Goal: Task Accomplishment & Management: Use online tool/utility

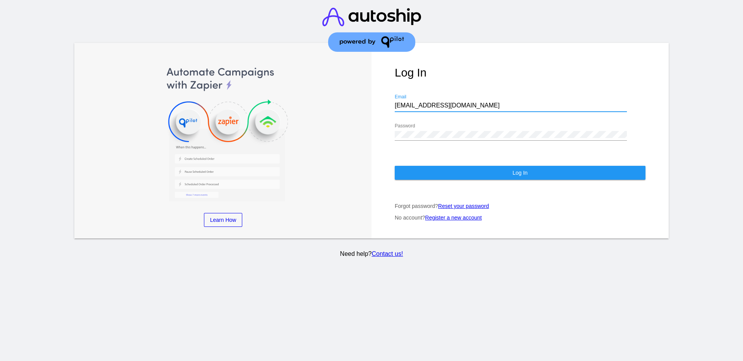
drag, startPoint x: 452, startPoint y: 106, endPoint x: 376, endPoint y: 104, distance: 76.2
click at [376, 104] on div "Log In [EMAIL_ADDRESS][DOMAIN_NAME] Email Password Log In Forgot password? Rese…" at bounding box center [519, 141] width 297 height 196
paste input "[EMAIL_ADDRESS][DOMAIN_NAME]"
type input "[EMAIL_ADDRESS][DOMAIN_NAME]"
click at [376, 136] on div "Log In [EMAIL_ADDRESS][DOMAIN_NAME] Email Password Log In Forgot password? Rese…" at bounding box center [519, 141] width 297 height 196
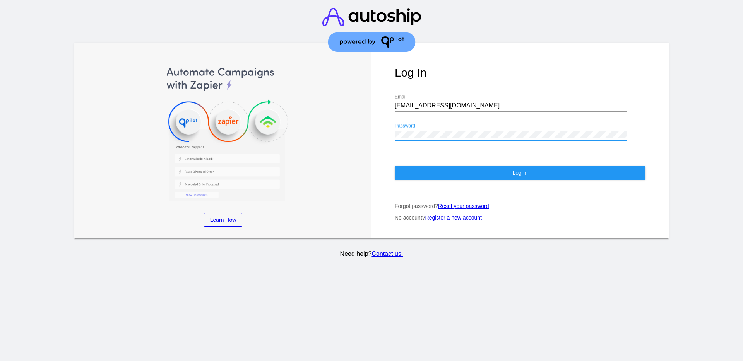
click at [603, 175] on button "Log In" at bounding box center [520, 173] width 251 height 14
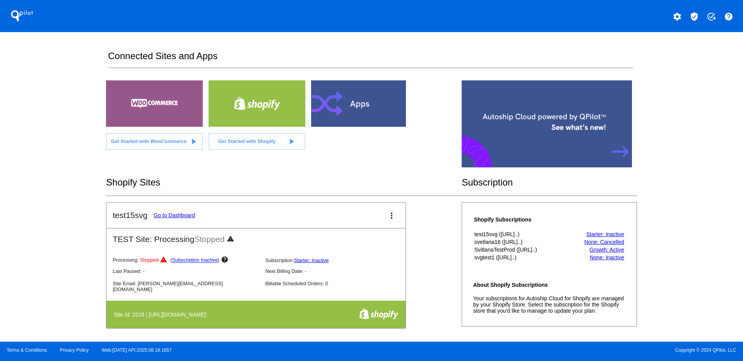
click at [688, 16] on button "verified_user" at bounding box center [693, 15] width 15 height 15
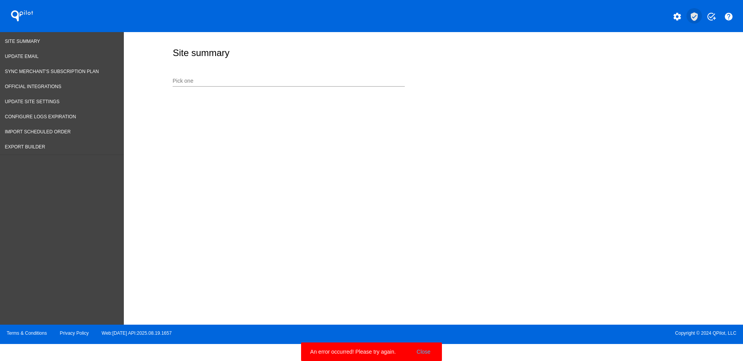
click at [696, 15] on mat-icon "verified_user" at bounding box center [693, 16] width 9 height 9
click at [197, 75] on div "Pick one" at bounding box center [289, 79] width 232 height 15
click at [198, 80] on input "Pick one" at bounding box center [289, 81] width 232 height 6
type input "l"
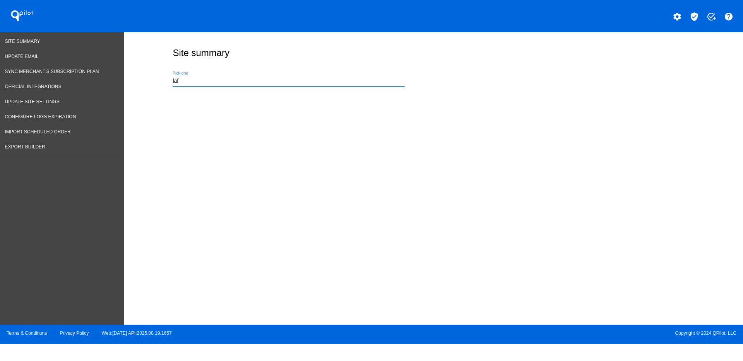
type input "laf"
drag, startPoint x: 425, startPoint y: 208, endPoint x: 446, endPoint y: 205, distance: 21.1
click at [446, 205] on div "Site summary laf Pick one" at bounding box center [433, 176] width 619 height 289
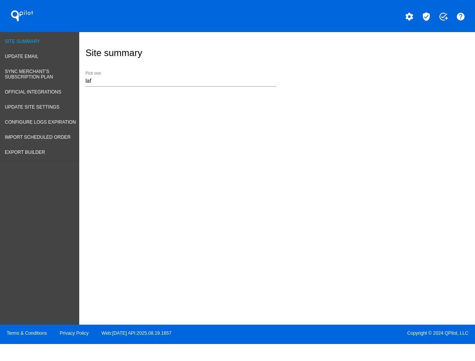
click at [34, 41] on span "Site Summary" at bounding box center [22, 41] width 35 height 5
click at [198, 80] on input "laf" at bounding box center [181, 81] width 191 height 6
drag, startPoint x: 198, startPoint y: 80, endPoint x: 24, endPoint y: 61, distance: 175.2
click at [47, 74] on div "Site Summary Update Email Sync Merchant's Subscription Plan Official Integratio…" at bounding box center [237, 178] width 475 height 293
click at [272, 80] on input "laf" at bounding box center [181, 81] width 191 height 6
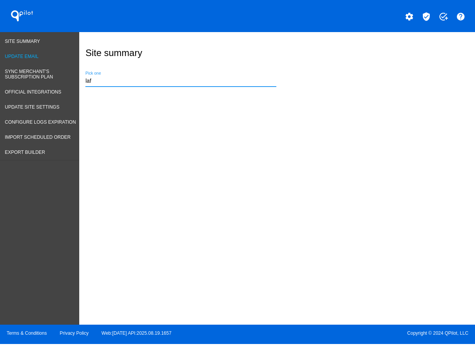
drag, startPoint x: 254, startPoint y: 80, endPoint x: 30, endPoint y: 53, distance: 226.1
click at [246, 79] on input "laf" at bounding box center [181, 81] width 191 height 6
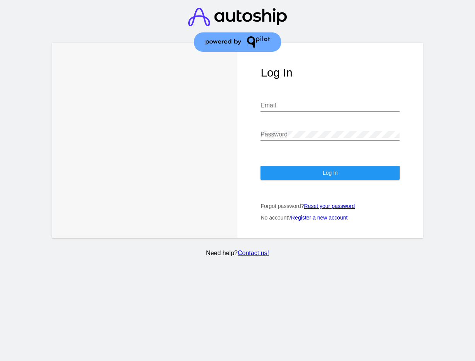
type input "[EMAIL_ADDRESS][DOMAIN_NAME]"
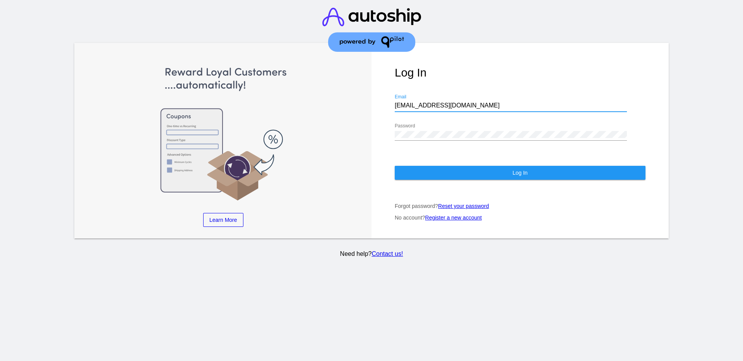
drag, startPoint x: 457, startPoint y: 107, endPoint x: 369, endPoint y: 108, distance: 87.1
click at [369, 108] on div "Learn More Learn How Learn More Learn How Learn More Learn How ‹ › Log In [EMAI…" at bounding box center [371, 141] width 594 height 196
paste input "[EMAIL_ADDRESS][DOMAIN_NAME]"
type input "[EMAIL_ADDRESS][DOMAIN_NAME]"
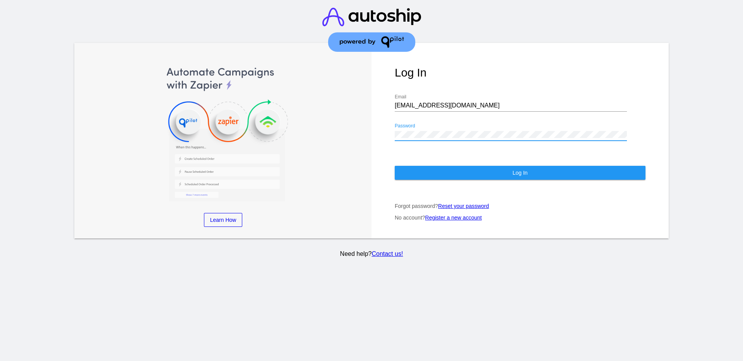
click at [380, 127] on div "Log In [EMAIL_ADDRESS][DOMAIN_NAME] Email Password Log In Forgot password? Rese…" at bounding box center [519, 141] width 297 height 196
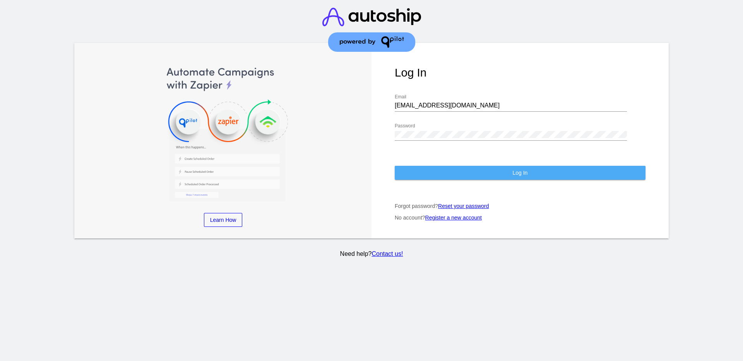
click at [431, 176] on button "Log In" at bounding box center [520, 173] width 251 height 14
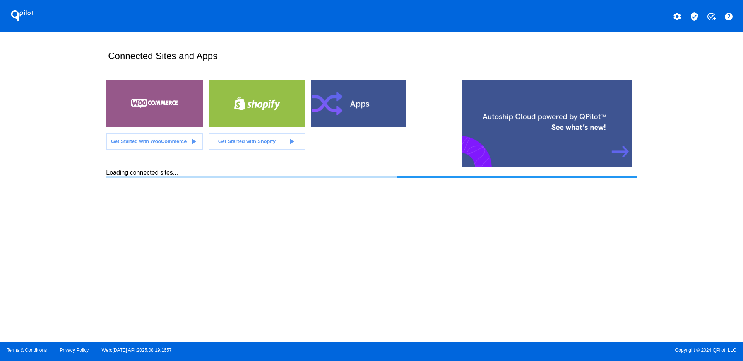
drag, startPoint x: 431, startPoint y: 176, endPoint x: 708, endPoint y: 148, distance: 278.5
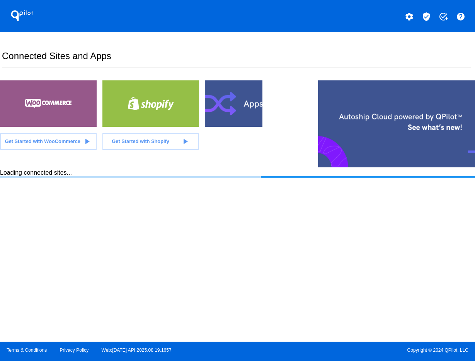
click at [424, 19] on mat-icon "verified_user" at bounding box center [426, 16] width 9 height 9
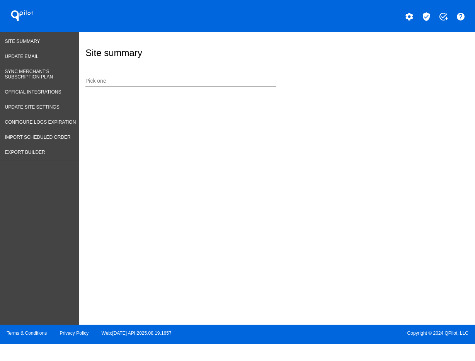
drag, startPoint x: 204, startPoint y: 78, endPoint x: 218, endPoint y: 77, distance: 14.3
click at [204, 78] on input "Pick one" at bounding box center [181, 81] width 191 height 6
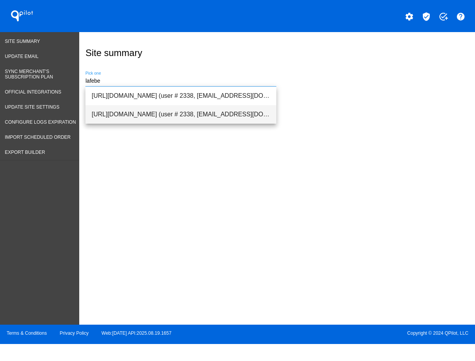
click at [207, 109] on span "[URL][DOMAIN_NAME] (user # 2338, [EMAIL_ADDRESS][DOMAIN_NAME]) - Production" at bounding box center [181, 114] width 179 height 19
type input "[URL][DOMAIN_NAME] (user # 2338, [EMAIL_ADDRESS][DOMAIN_NAME]) - Production"
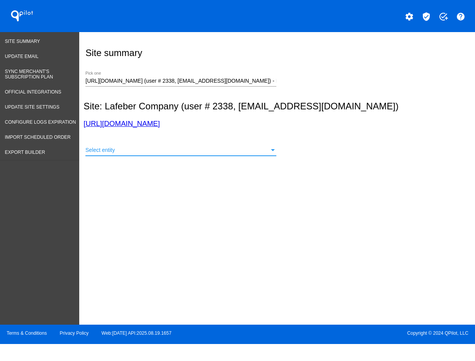
click at [237, 151] on div "Select entity" at bounding box center [178, 150] width 184 height 6
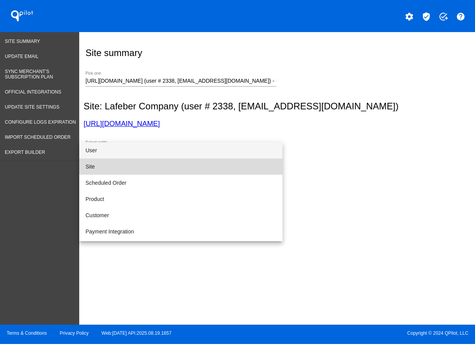
click at [208, 163] on span "Site" at bounding box center [181, 167] width 191 height 16
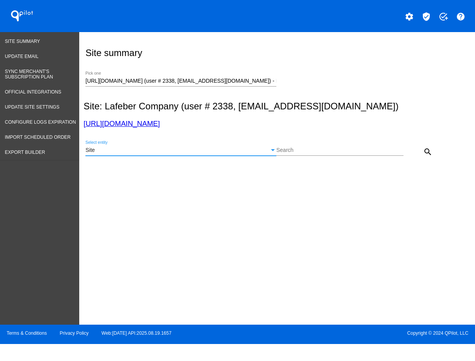
click at [427, 151] on mat-icon "search" at bounding box center [428, 151] width 9 height 9
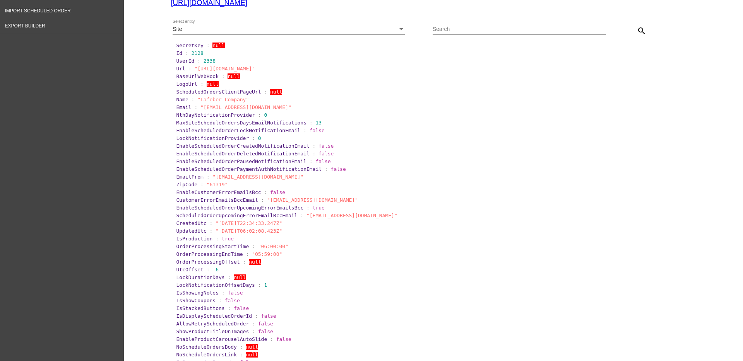
scroll to position [48, 0]
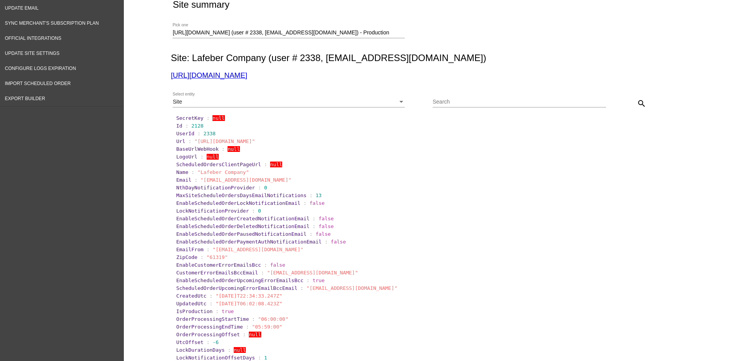
click at [308, 104] on div "Site" at bounding box center [285, 102] width 225 height 6
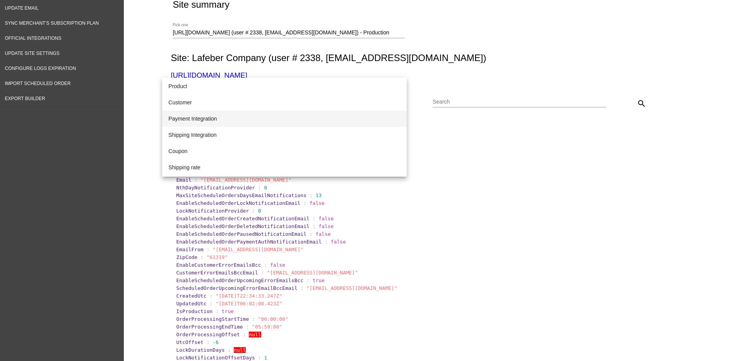
click at [310, 116] on span "Payment Integration" at bounding box center [284, 119] width 232 height 16
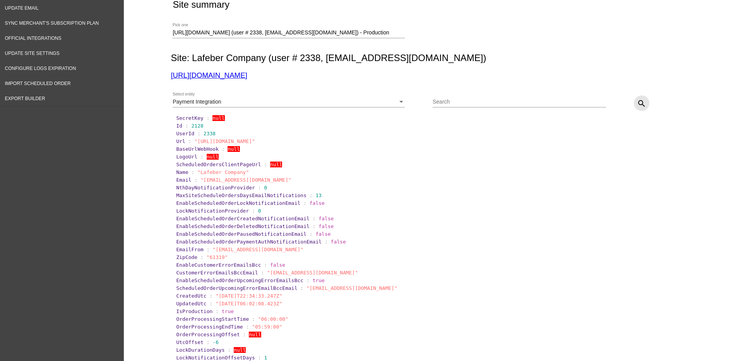
click at [637, 104] on mat-icon "search" at bounding box center [641, 103] width 9 height 9
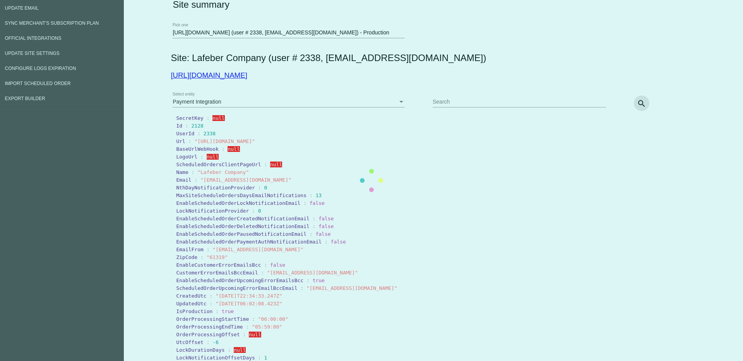
scroll to position [0, 0]
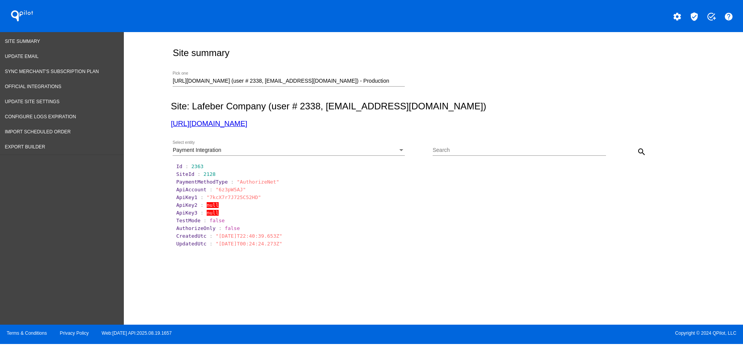
click at [334, 145] on div "Payment Integration Select entity" at bounding box center [289, 148] width 232 height 15
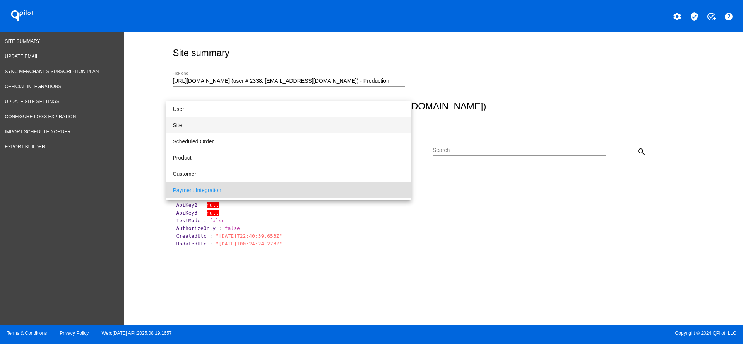
click at [321, 121] on span "Site" at bounding box center [289, 125] width 232 height 16
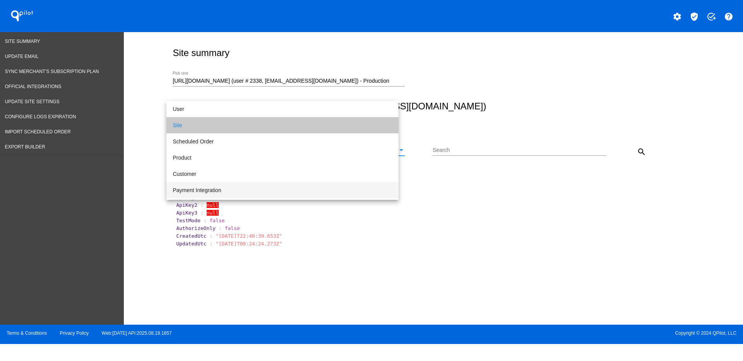
click at [642, 148] on mat-icon "search" at bounding box center [641, 151] width 9 height 9
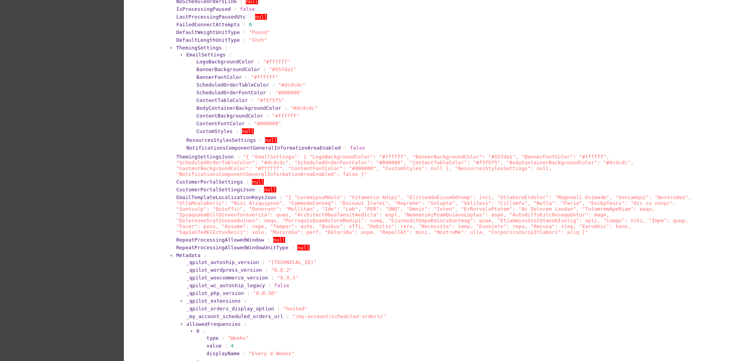
scroll to position [532, 0]
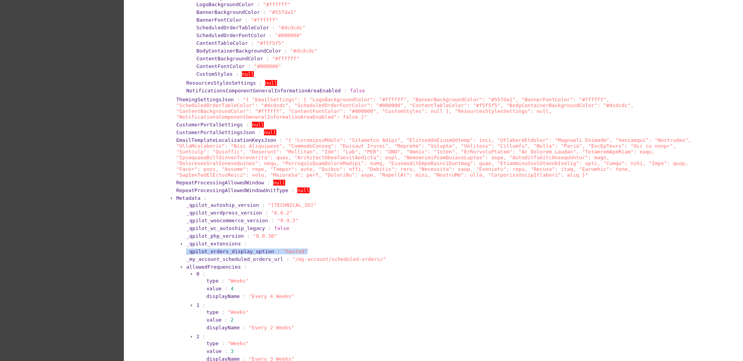
drag, startPoint x: 192, startPoint y: 253, endPoint x: 316, endPoint y: 244, distance: 124.5
click at [317, 249] on section "_qpilot_orders_display_option : "hosted"" at bounding box center [438, 252] width 504 height 6
copy section "_qpilot_orders_display_option : "hosted""
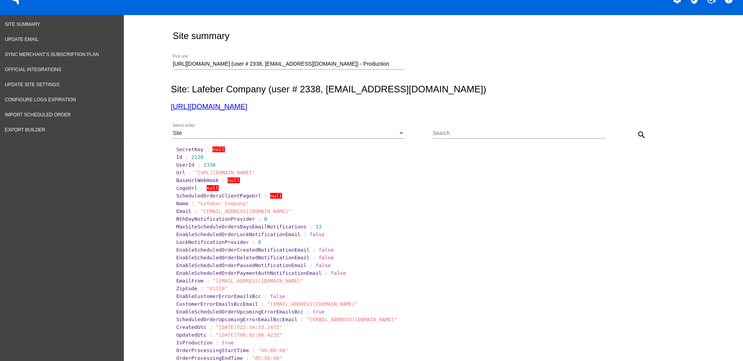
scroll to position [0, 0]
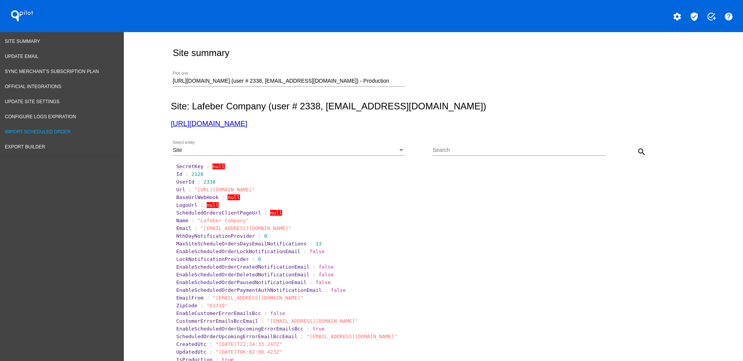
click at [60, 127] on link "Import Scheduled Order" at bounding box center [62, 132] width 124 height 15
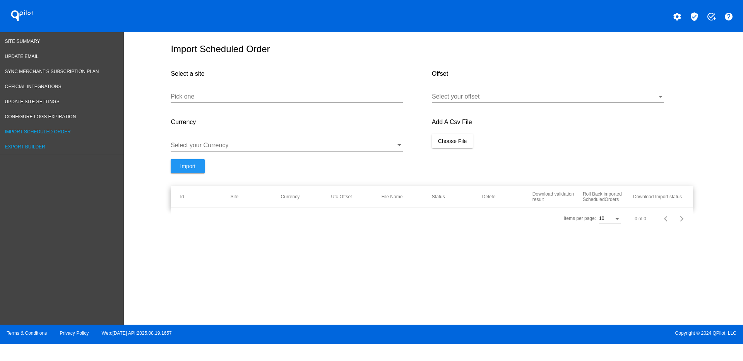
click at [40, 144] on link "Export Builder" at bounding box center [62, 147] width 124 height 15
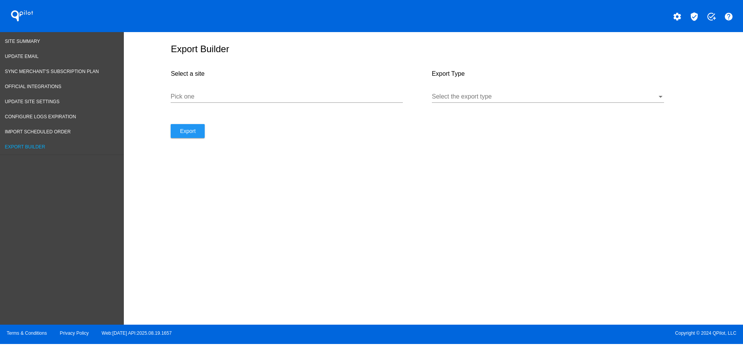
click at [294, 96] on input "Pick one" at bounding box center [287, 96] width 232 height 7
paste input "[URL][DOMAIN_NAME]"
type input "[URL][DOMAIN_NAME]"
click at [482, 97] on div at bounding box center [544, 96] width 225 height 7
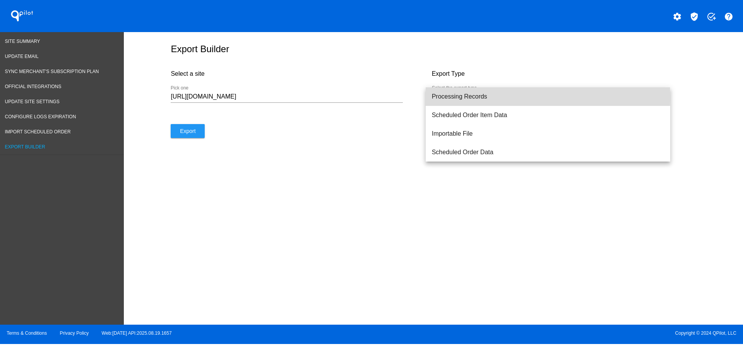
click at [481, 97] on span "Processing Records" at bounding box center [548, 96] width 232 height 19
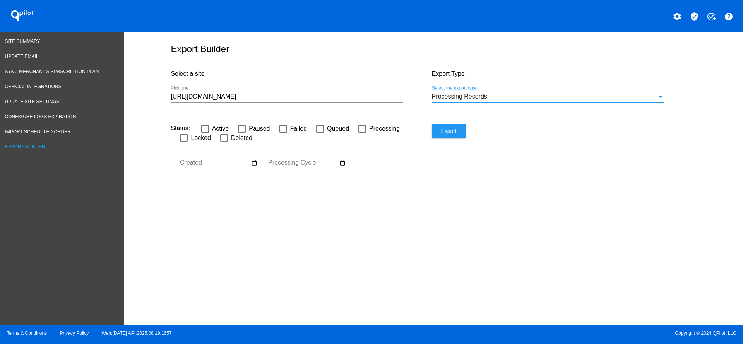
click at [360, 130] on div at bounding box center [362, 129] width 8 height 8
click at [362, 133] on input "Processing" at bounding box center [362, 133] width 0 height 0
click at [359, 129] on div at bounding box center [362, 129] width 8 height 8
click at [362, 133] on input "Processing" at bounding box center [362, 133] width 0 height 0
checkbox input "false"
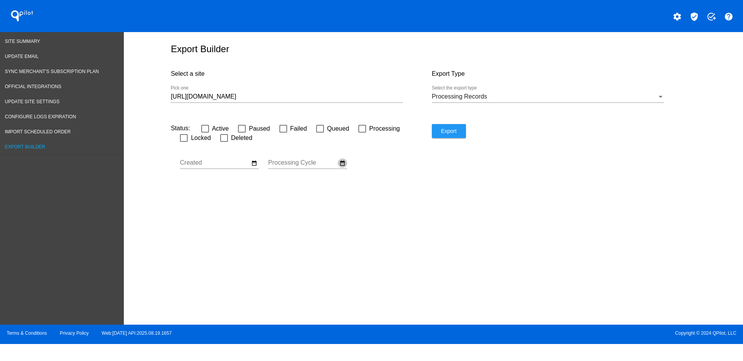
click at [340, 166] on mat-icon "date_range" at bounding box center [342, 163] width 6 height 7
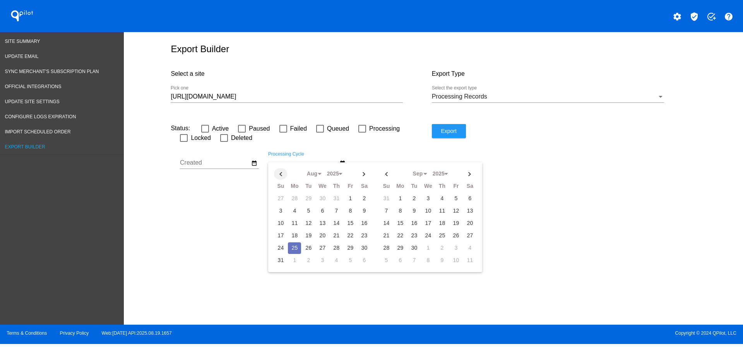
click at [275, 173] on th at bounding box center [280, 174] width 13 height 12
click at [308, 195] on td "1" at bounding box center [308, 199] width 13 height 12
click at [366, 173] on th at bounding box center [363, 174] width 13 height 12
select select "7"
click at [283, 259] on td "31" at bounding box center [280, 261] width 13 height 12
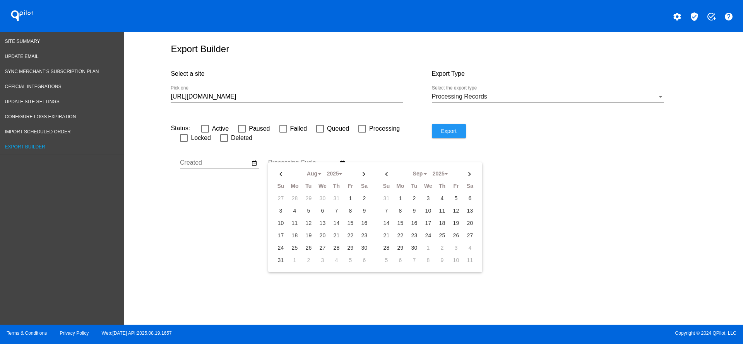
type input "[DATE] - [DATE]"
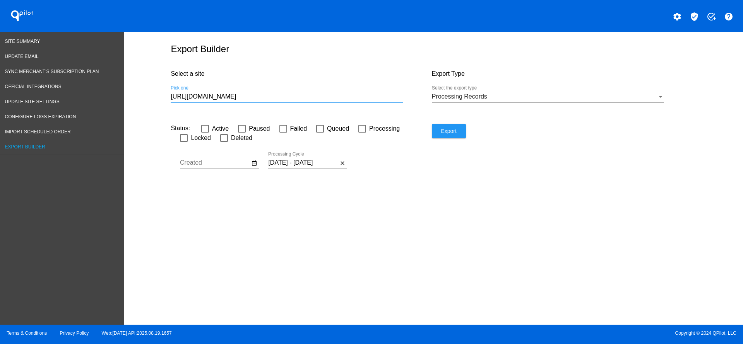
click at [340, 97] on input "[URL][DOMAIN_NAME]" at bounding box center [287, 96] width 232 height 7
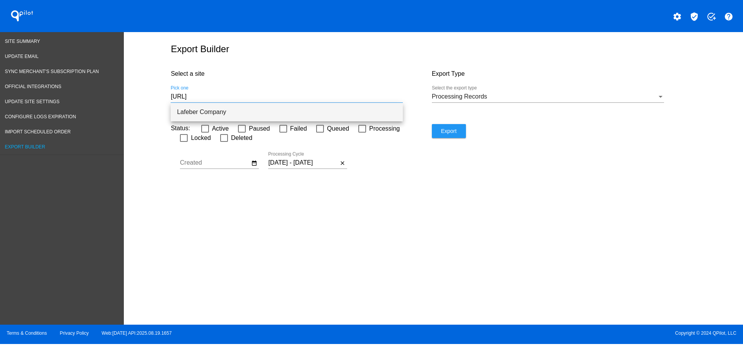
click at [350, 107] on span "Lafeber Company" at bounding box center [287, 112] width 220 height 19
type input "Lafeber Company"
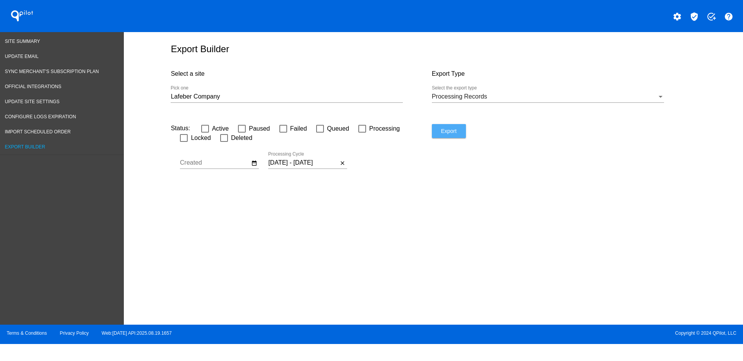
click at [460, 137] on button "Export" at bounding box center [449, 131] width 34 height 14
click at [31, 41] on span "Site Summary" at bounding box center [22, 41] width 35 height 5
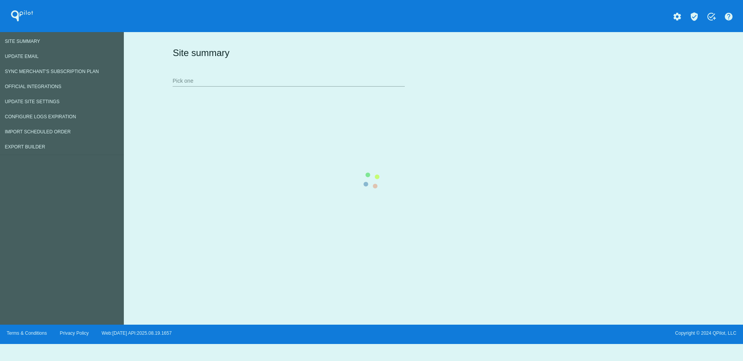
click at [298, 83] on div "Site summary Pick one" at bounding box center [432, 66] width 522 height 53
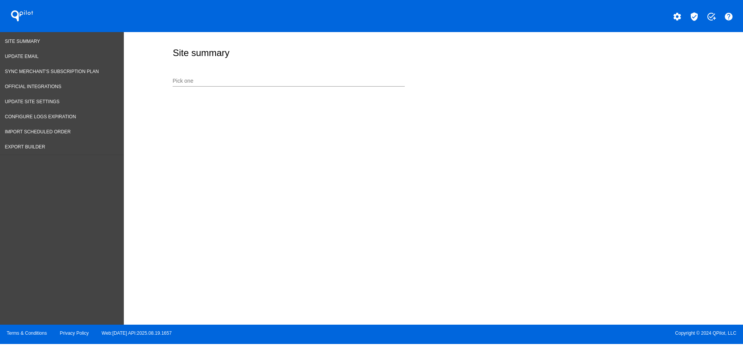
click at [289, 84] on input "Pick one" at bounding box center [289, 81] width 232 height 6
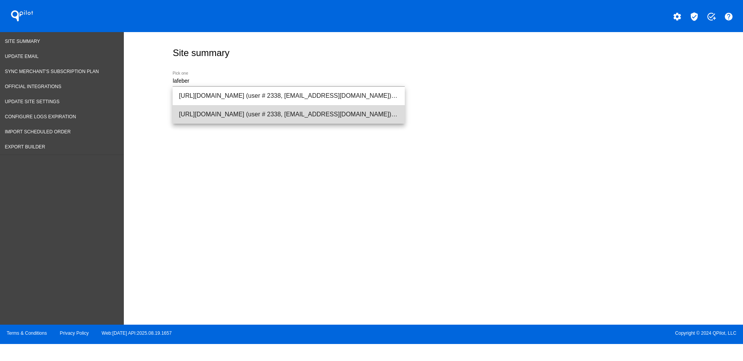
click at [312, 114] on span "[URL][DOMAIN_NAME] (user # 2338, [EMAIL_ADDRESS][DOMAIN_NAME]) - Production" at bounding box center [289, 114] width 220 height 19
type input "[URL][DOMAIN_NAME] (user # 2338, [EMAIL_ADDRESS][DOMAIN_NAME]) - Production"
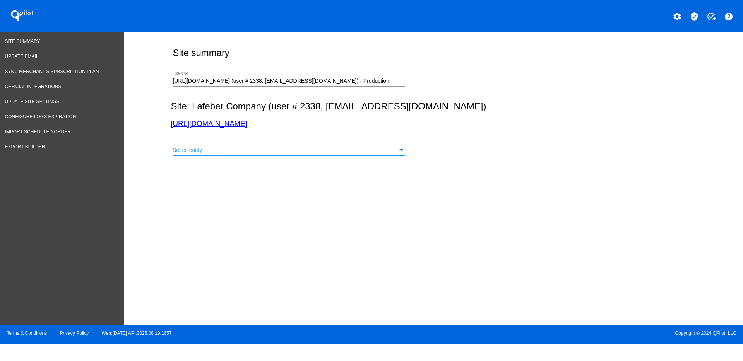
click at [294, 152] on div "Select entity" at bounding box center [285, 150] width 225 height 6
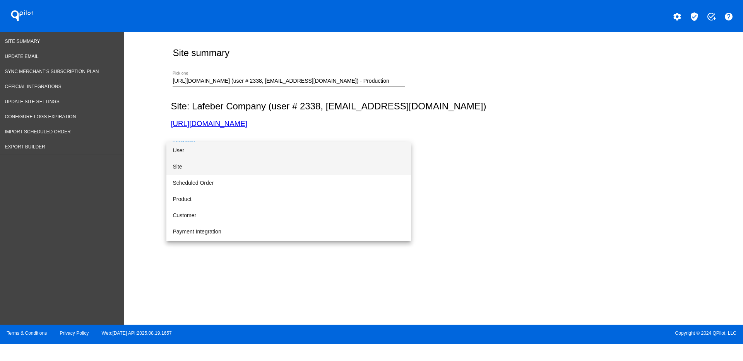
click at [260, 170] on span "Site" at bounding box center [289, 167] width 232 height 16
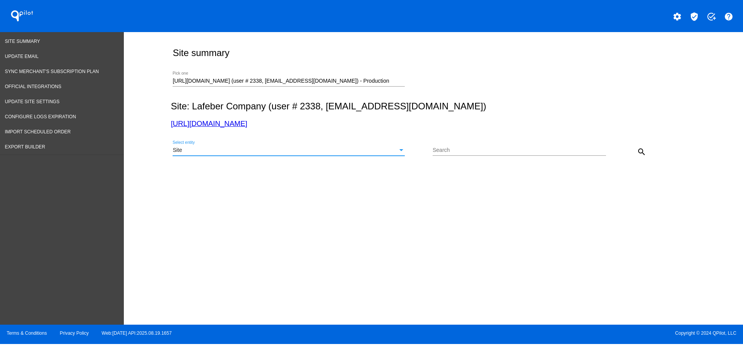
click at [277, 150] on div "Site" at bounding box center [285, 150] width 225 height 6
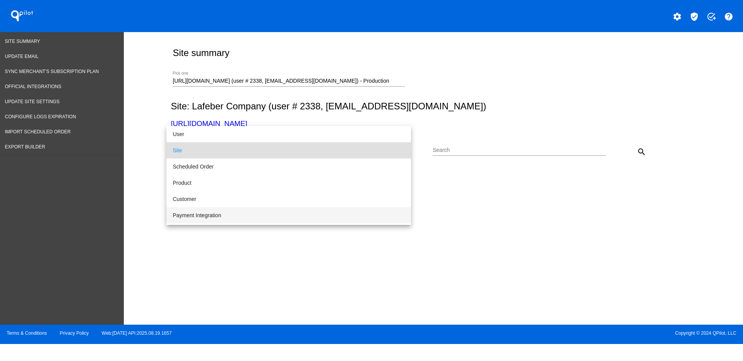
click at [231, 209] on span "Payment Integration" at bounding box center [289, 215] width 232 height 16
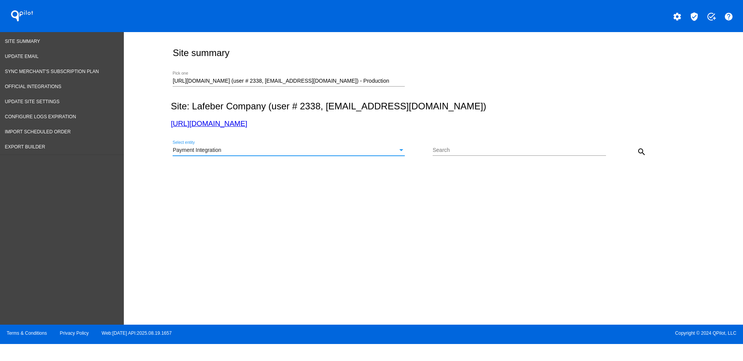
drag, startPoint x: 655, startPoint y: 146, endPoint x: 630, endPoint y: 155, distance: 26.9
click at [654, 146] on div "Payment Integration Select entity Search search" at bounding box center [432, 148] width 522 height 27
click at [639, 155] on mat-icon "search" at bounding box center [641, 151] width 9 height 9
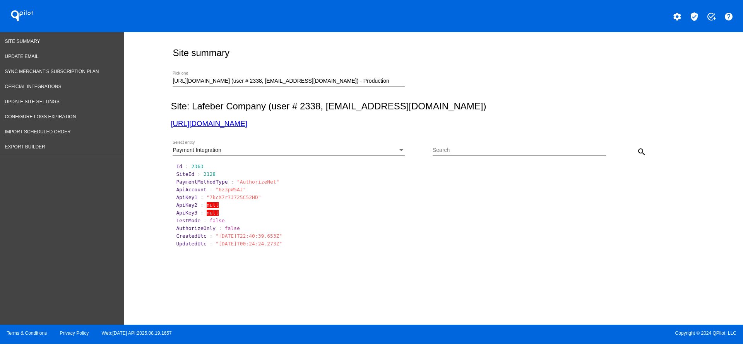
click at [311, 154] on div "Payment Integration Select entity" at bounding box center [289, 148] width 232 height 15
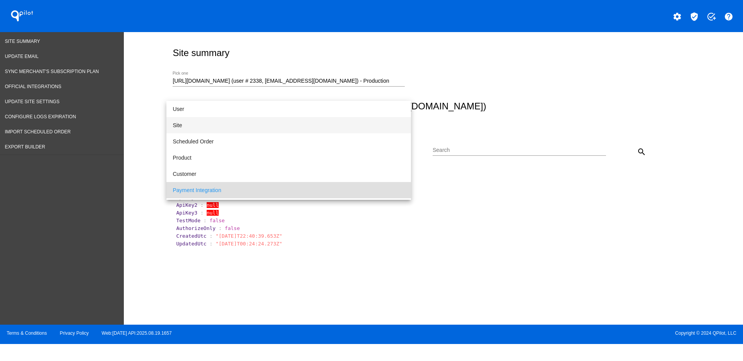
click at [265, 129] on span "Site" at bounding box center [289, 125] width 232 height 16
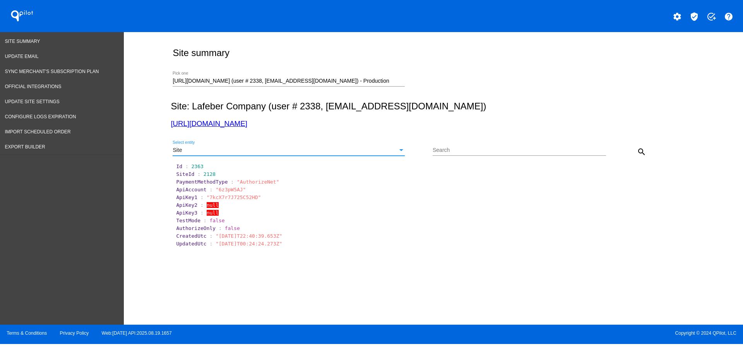
click at [643, 152] on mat-icon "search" at bounding box center [641, 151] width 9 height 9
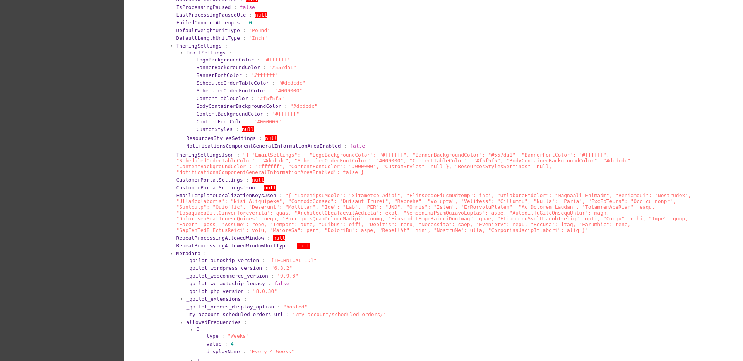
scroll to position [532, 0]
